Goal: Task Accomplishment & Management: Complete application form

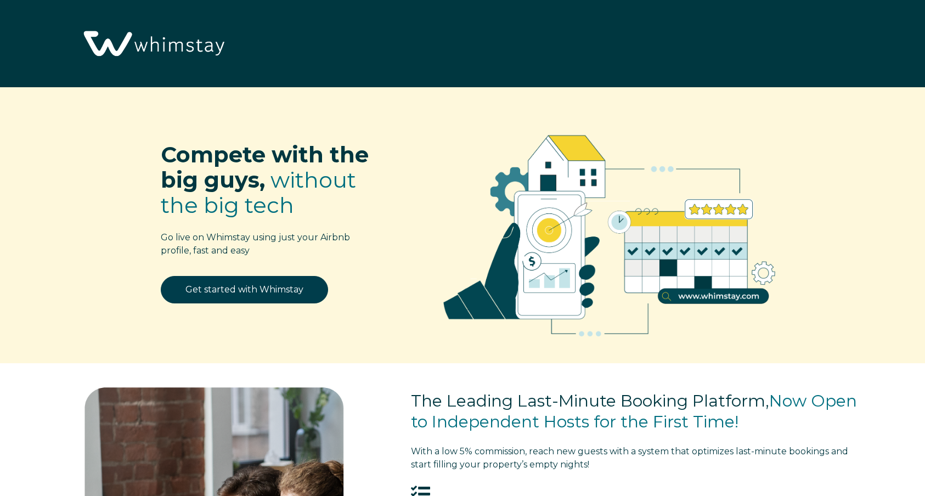
select select "US"
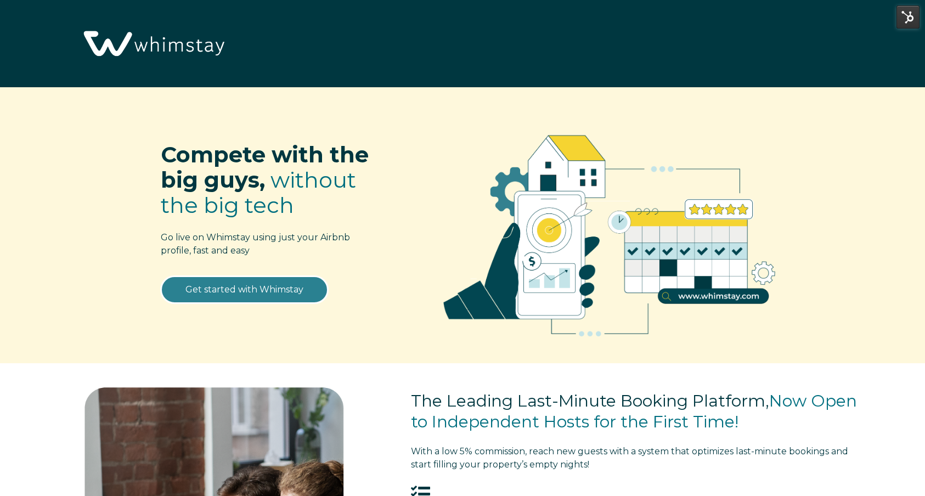
click at [252, 291] on link "Get started with Whimstay" at bounding box center [244, 289] width 167 height 27
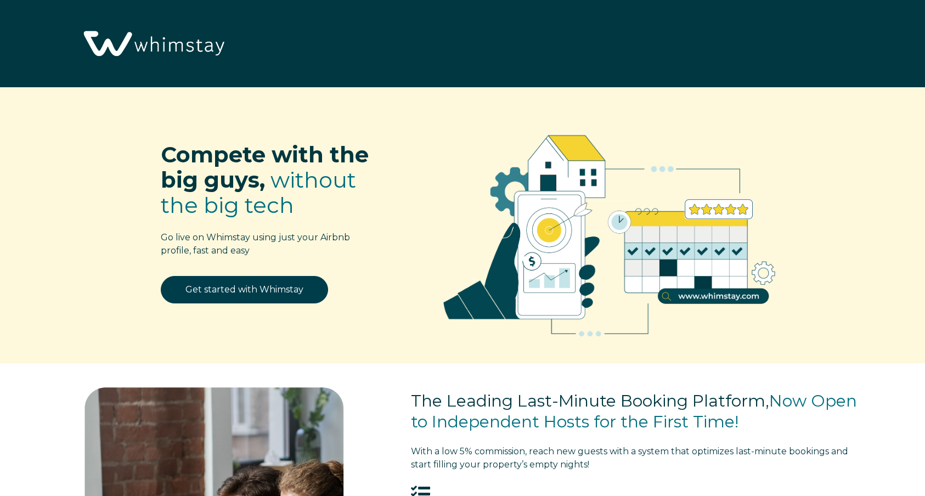
scroll to position [1439, 0]
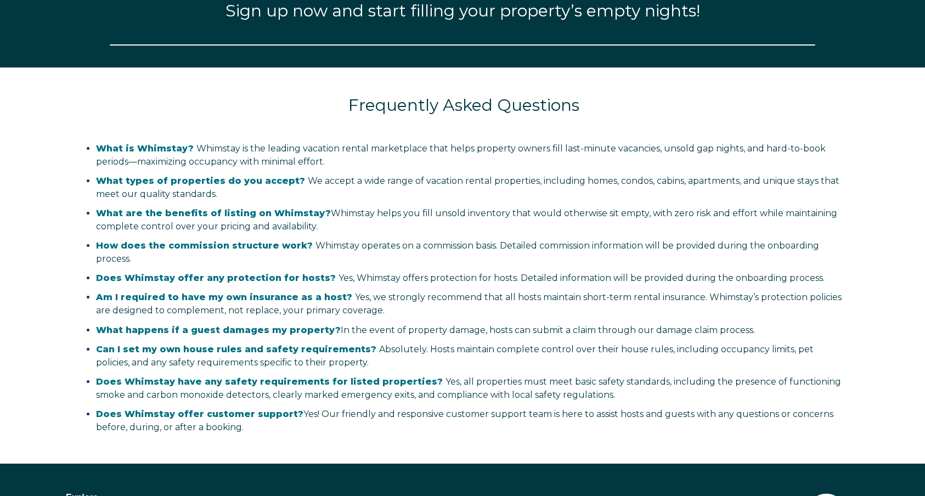
select select "US"
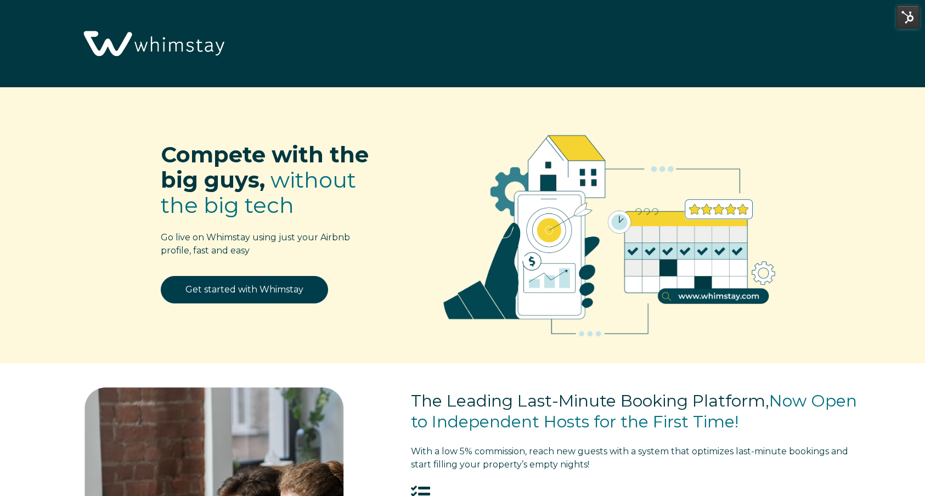
select select "US"
